Goal: Information Seeking & Learning: Check status

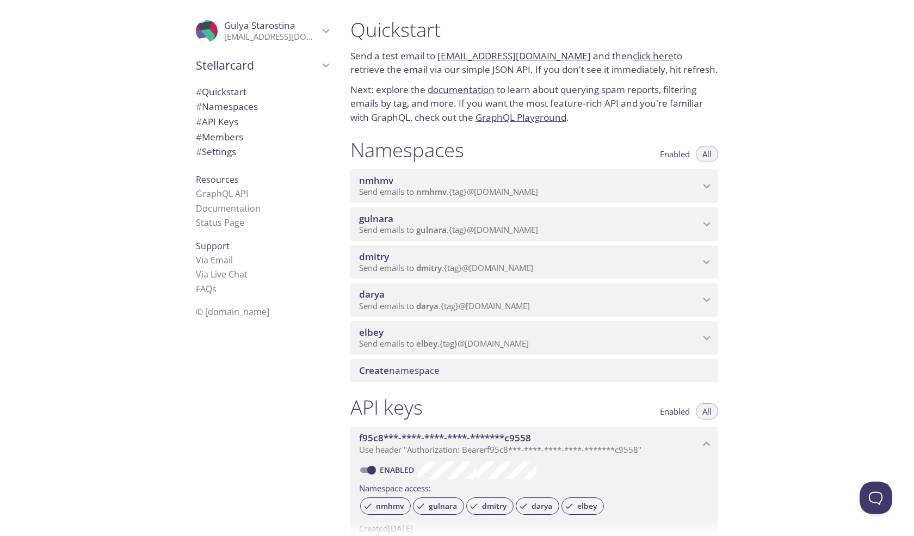
click at [479, 218] on span "gulnara" at bounding box center [529, 219] width 341 height 12
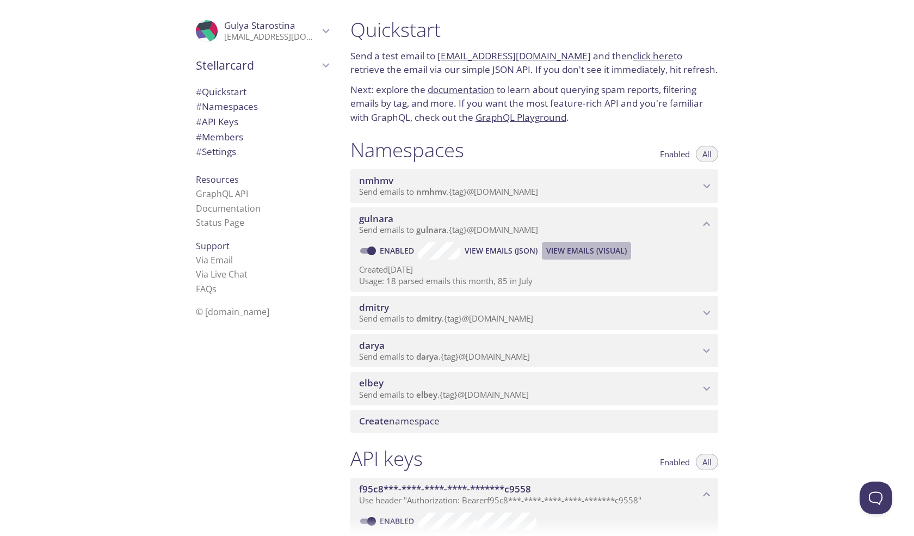
click at [577, 249] on span "View Emails (Visual)" at bounding box center [586, 250] width 81 height 13
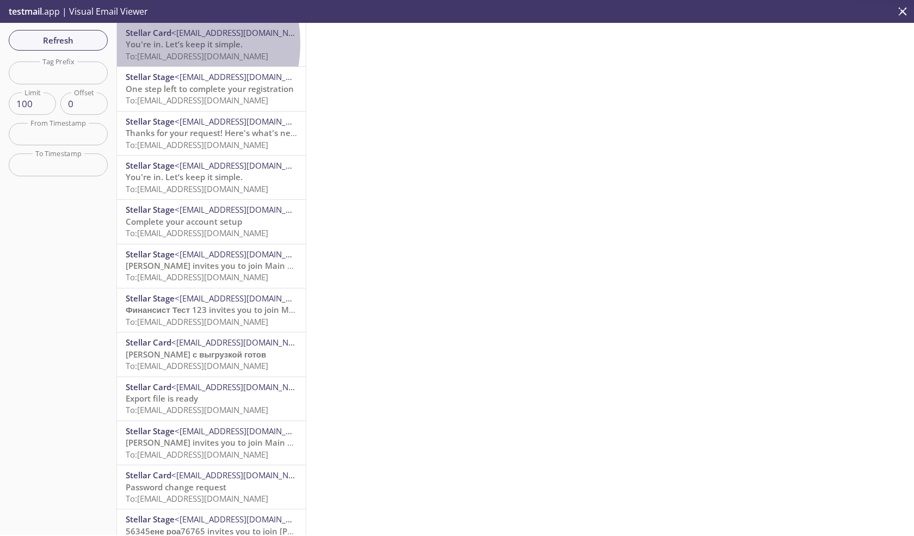
click at [160, 43] on span "You're in. Let’s keep it simple." at bounding box center [184, 44] width 117 height 11
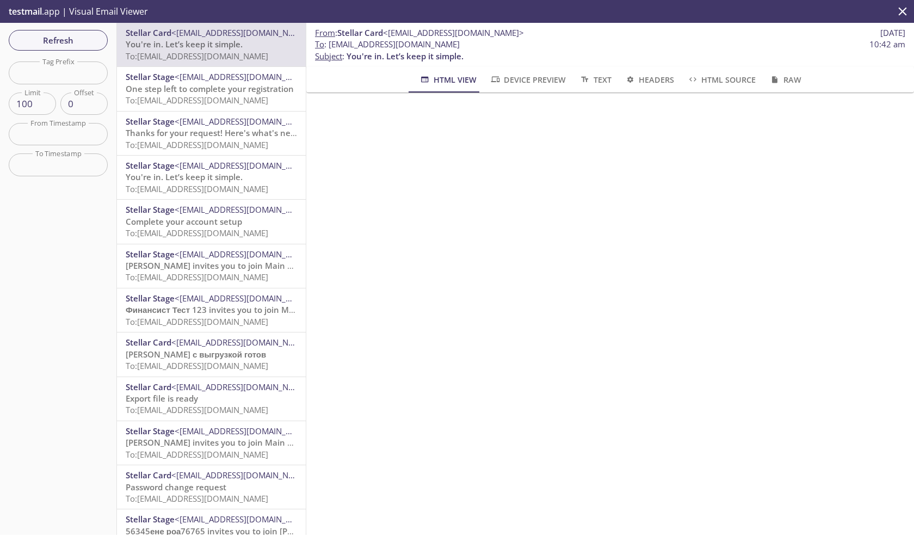
drag, startPoint x: 448, startPoint y: 45, endPoint x: 330, endPoint y: 42, distance: 118.6
click at [330, 42] on span "To : [EMAIL_ADDRESS][DOMAIN_NAME] 10:42 am" at bounding box center [610, 44] width 590 height 11
copy span "[EMAIL_ADDRESS][DOMAIN_NAME]"
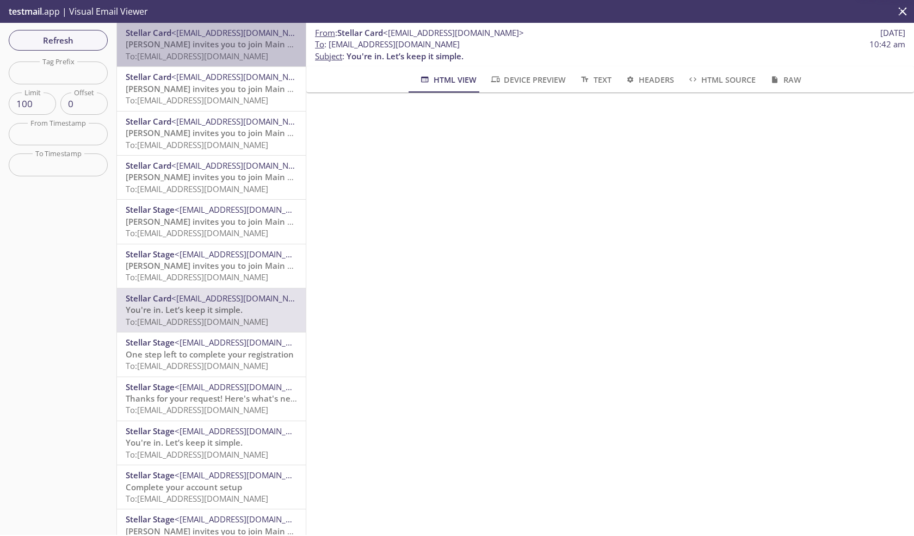
click at [231, 48] on span "[PERSON_NAME] invites you to join Main Company" at bounding box center [225, 44] width 199 height 11
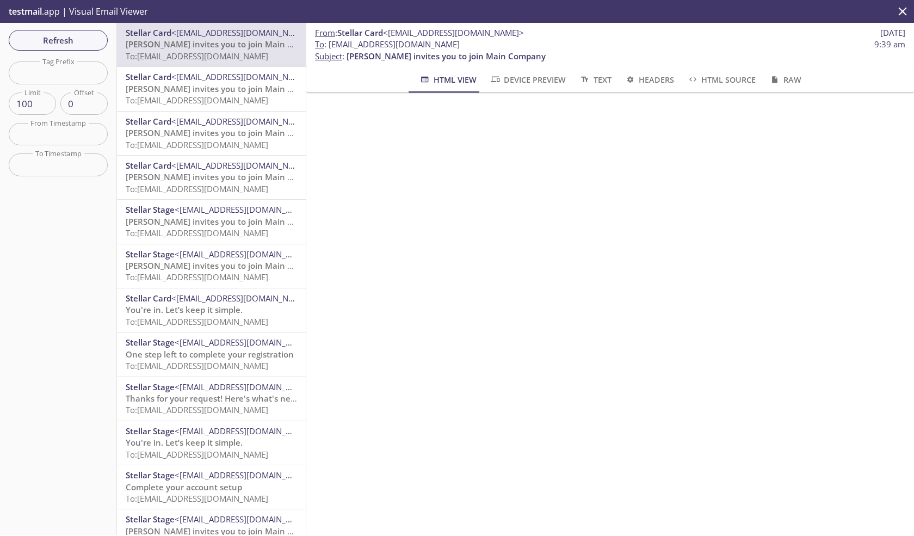
drag, startPoint x: 454, startPoint y: 44, endPoint x: 330, endPoint y: 45, distance: 124.0
click at [330, 45] on span "To : gulnara.77@inbox.testmail.app 9:39 am" at bounding box center [610, 44] width 590 height 11
copy span "[EMAIL_ADDRESS][DOMAIN_NAME]"
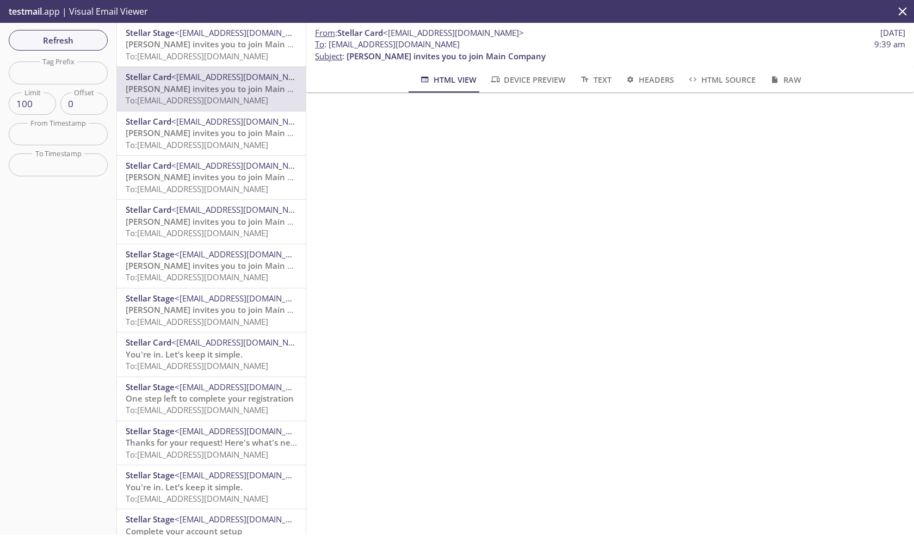
click at [193, 41] on span "[PERSON_NAME] invites you to join Main Company" at bounding box center [225, 44] width 199 height 11
